Goal: Task Accomplishment & Management: Complete application form

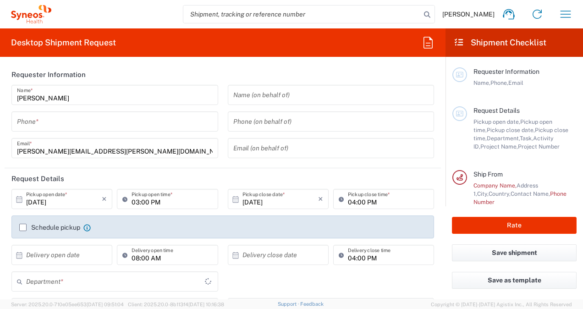
type input "3110"
type input "[GEOGRAPHIC_DATA]"
type input "Syneos Health Bulgaria EOOD"
click at [570, 15] on icon "button" at bounding box center [565, 14] width 15 height 15
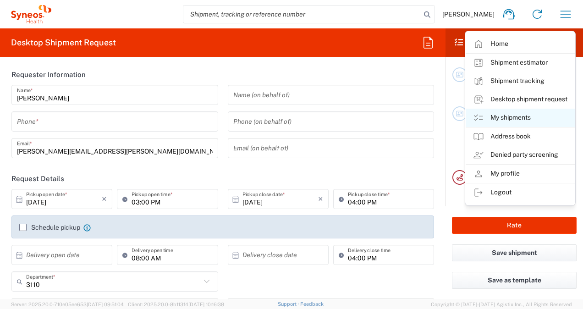
click at [507, 114] on link "My shipments" at bounding box center [519, 118] width 109 height 18
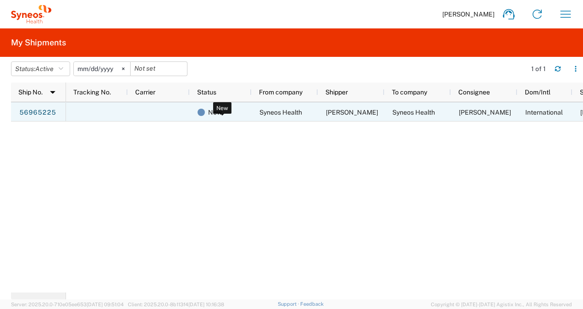
click at [199, 114] on span at bounding box center [200, 112] width 7 height 7
click at [204, 111] on span at bounding box center [200, 112] width 7 height 7
click at [42, 112] on link "56965225" at bounding box center [38, 112] width 38 height 15
click at [104, 110] on div at bounding box center [97, 111] width 62 height 19
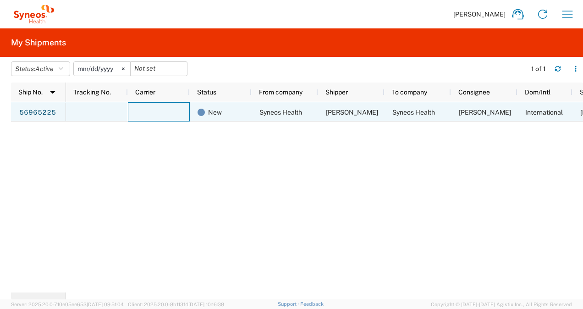
click at [170, 114] on div at bounding box center [159, 111] width 62 height 19
click at [90, 115] on div at bounding box center [97, 111] width 62 height 19
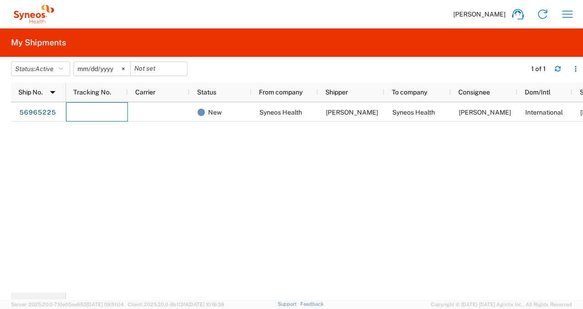
scroll to position [0, 44]
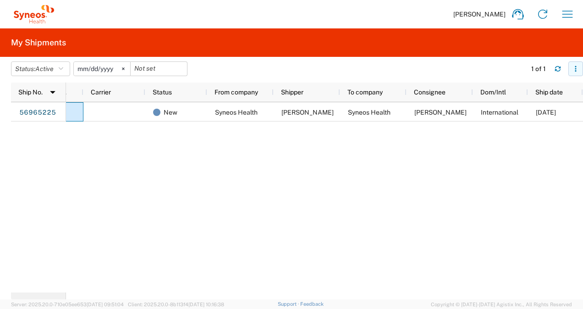
click at [578, 64] on button "button" at bounding box center [575, 68] width 15 height 15
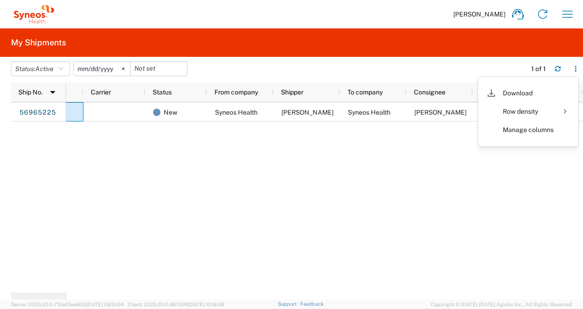
click at [463, 169] on div "New Syneos Health [PERSON_NAME] Syneos Health [PERSON_NAME] International [DATE]" at bounding box center [324, 197] width 517 height 190
click at [209, 228] on div "New Syneos Health [PERSON_NAME] Syneos Health [PERSON_NAME] International [DATE]" at bounding box center [324, 197] width 517 height 190
click at [289, 132] on div "New Syneos Health [PERSON_NAME] Syneos Health [PERSON_NAME] International [DATE]" at bounding box center [324, 197] width 517 height 190
click at [44, 68] on span "Active" at bounding box center [44, 68] width 18 height 7
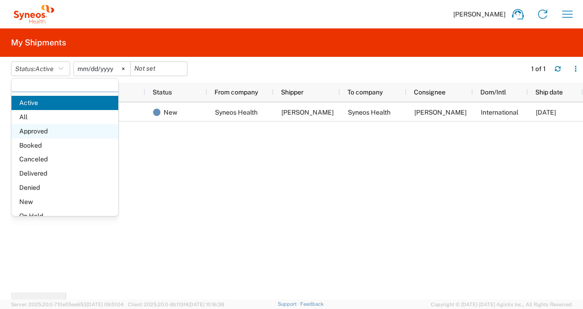
scroll to position [46, 0]
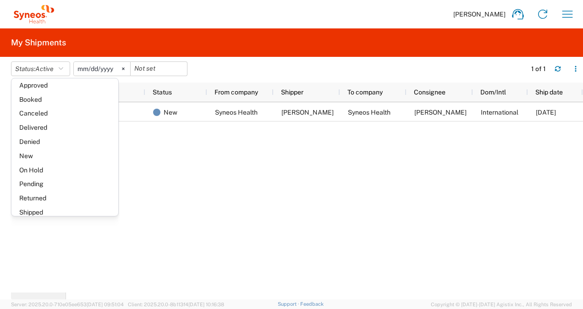
click at [224, 185] on div "New Syneos Health [PERSON_NAME] Syneos Health [PERSON_NAME] International [DATE]" at bounding box center [324, 197] width 517 height 190
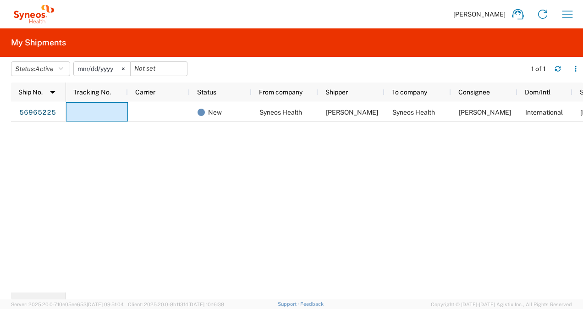
scroll to position [0, 0]
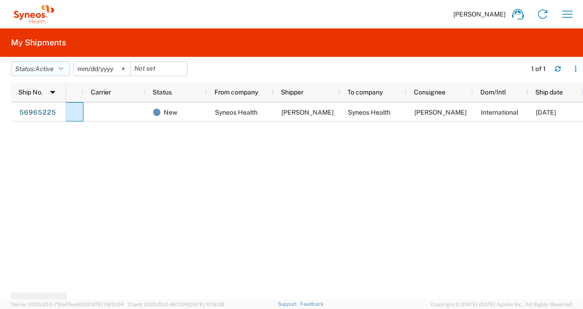
click at [59, 71] on button "Status: Active" at bounding box center [40, 68] width 59 height 15
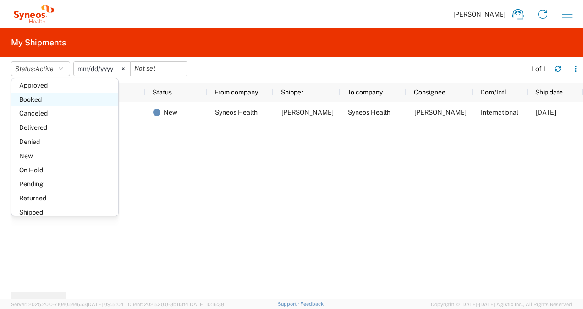
scroll to position [53, 0]
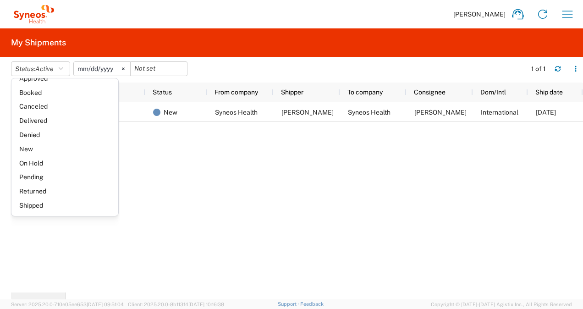
click at [227, 74] on agx-table-filter-chips "Status: Active Active All Approved Booked Canceled Delivered Denied New On Hold…" at bounding box center [266, 71] width 510 height 21
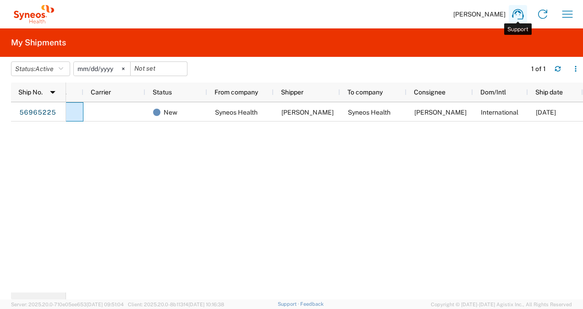
click at [518, 13] on icon at bounding box center [517, 14] width 15 height 15
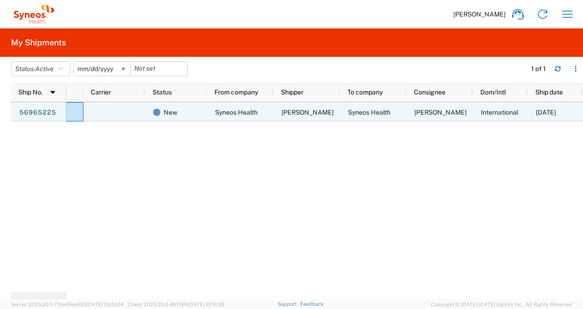
click at [235, 110] on span "Syneos Health" at bounding box center [236, 112] width 43 height 7
click at [31, 112] on link "56965225" at bounding box center [38, 112] width 38 height 15
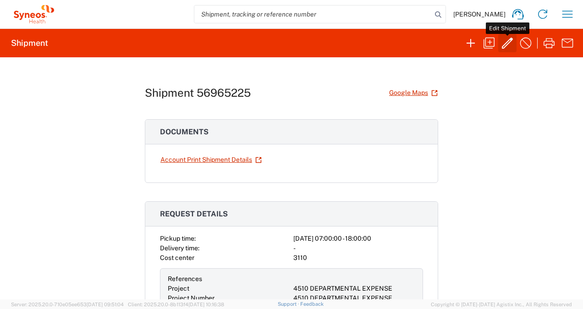
click at [505, 42] on icon "button" at bounding box center [507, 43] width 15 height 15
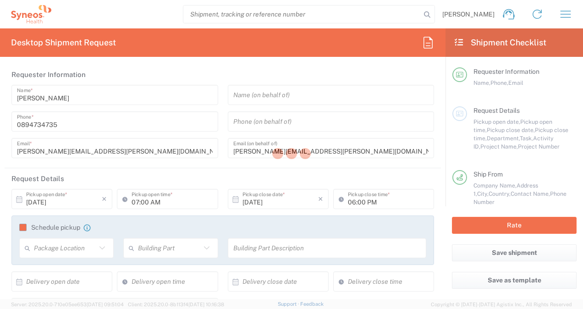
type input "Large Box"
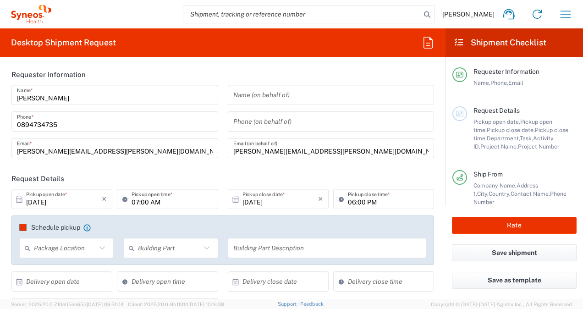
type input "4510 DEPARTMENTAL EXPENSE"
type input "3110"
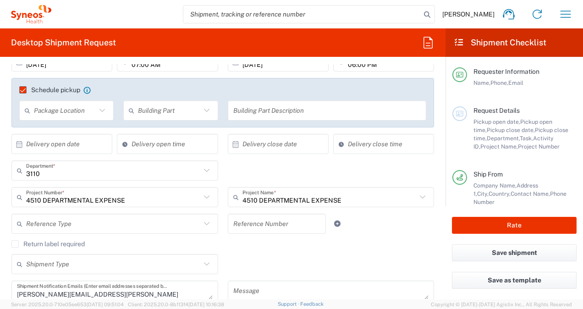
scroll to position [92, 0]
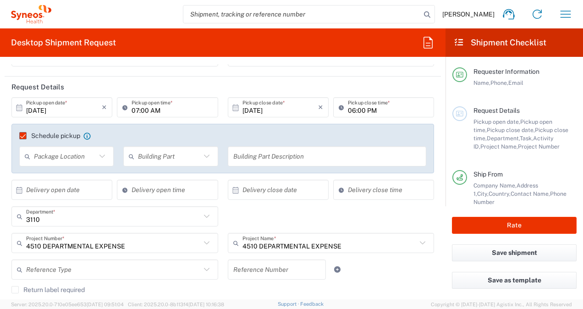
click at [24, 134] on label "Schedule pickup" at bounding box center [49, 135] width 61 height 7
click at [19, 136] on input "Schedule pickup" at bounding box center [19, 136] width 0 height 0
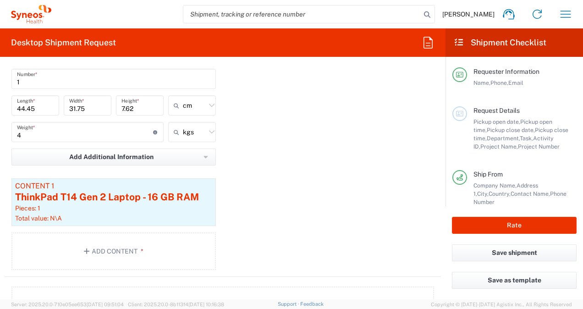
scroll to position [916, 0]
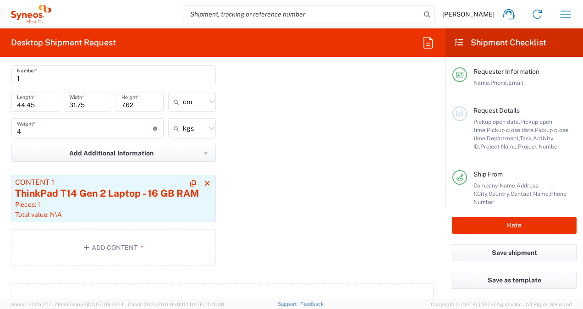
click at [105, 192] on div "ThinkPad T14 Gen 2 Laptop - 16 GB RAM" at bounding box center [113, 193] width 197 height 14
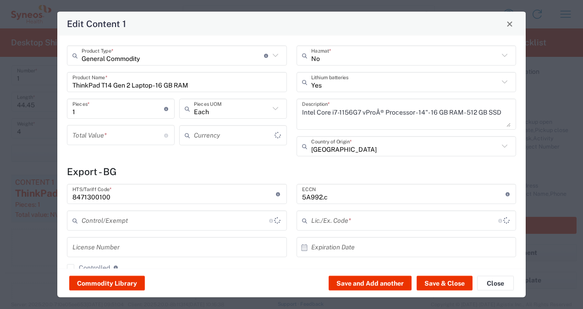
type input "BIS"
type input "Euro"
type input "NLR - No License Required"
click at [106, 131] on input "number" at bounding box center [118, 135] width 92 height 16
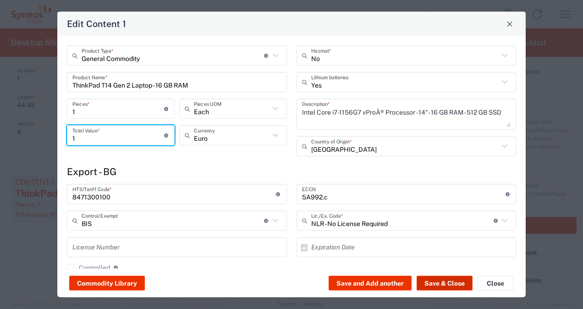
type input "1"
click at [437, 284] on button "Save & Close" at bounding box center [444, 283] width 56 height 15
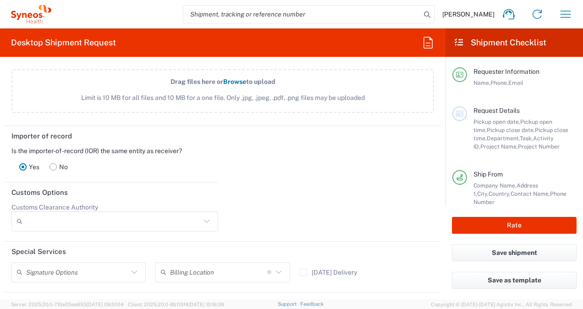
scroll to position [1237, 0]
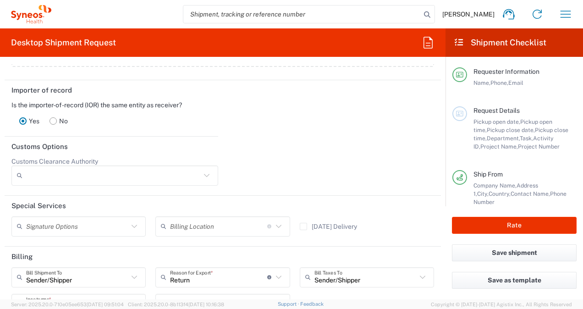
click at [57, 117] on label "No" at bounding box center [58, 121] width 28 height 18
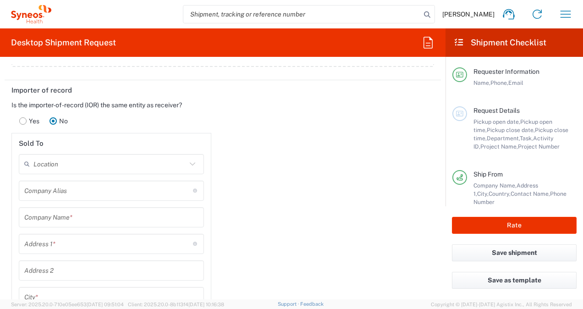
click at [27, 116] on label "Yes" at bounding box center [29, 121] width 30 height 18
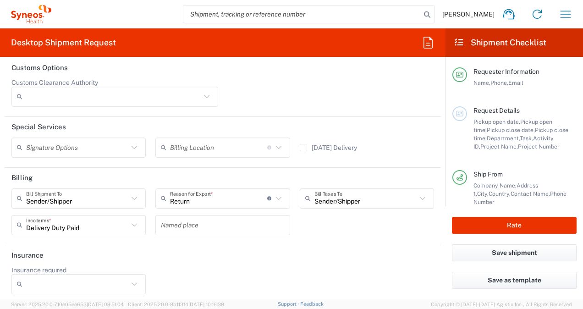
scroll to position [1317, 0]
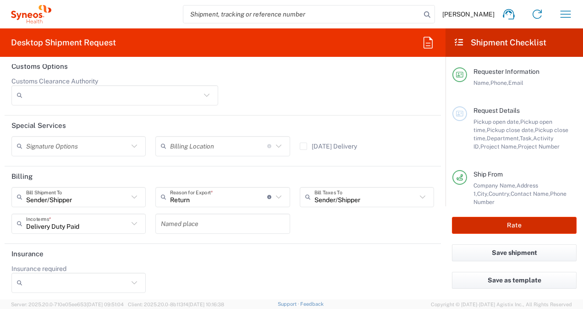
click at [506, 230] on button "Rate" at bounding box center [514, 225] width 125 height 17
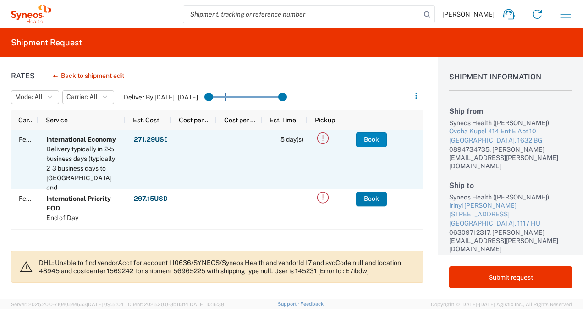
click at [370, 136] on button "Book" at bounding box center [371, 139] width 31 height 15
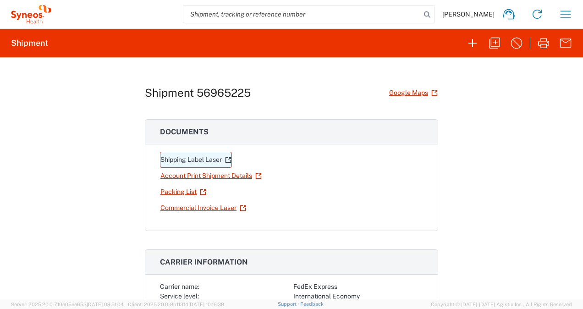
click at [174, 160] on link "Shipping Label Laser" at bounding box center [196, 160] width 72 height 16
click at [168, 190] on link "Packing List" at bounding box center [183, 192] width 47 height 16
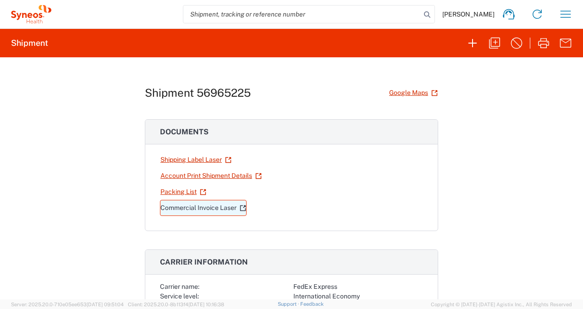
click at [175, 206] on link "Commercial Invoice Laser" at bounding box center [203, 208] width 87 height 16
